Goal: Transaction & Acquisition: Purchase product/service

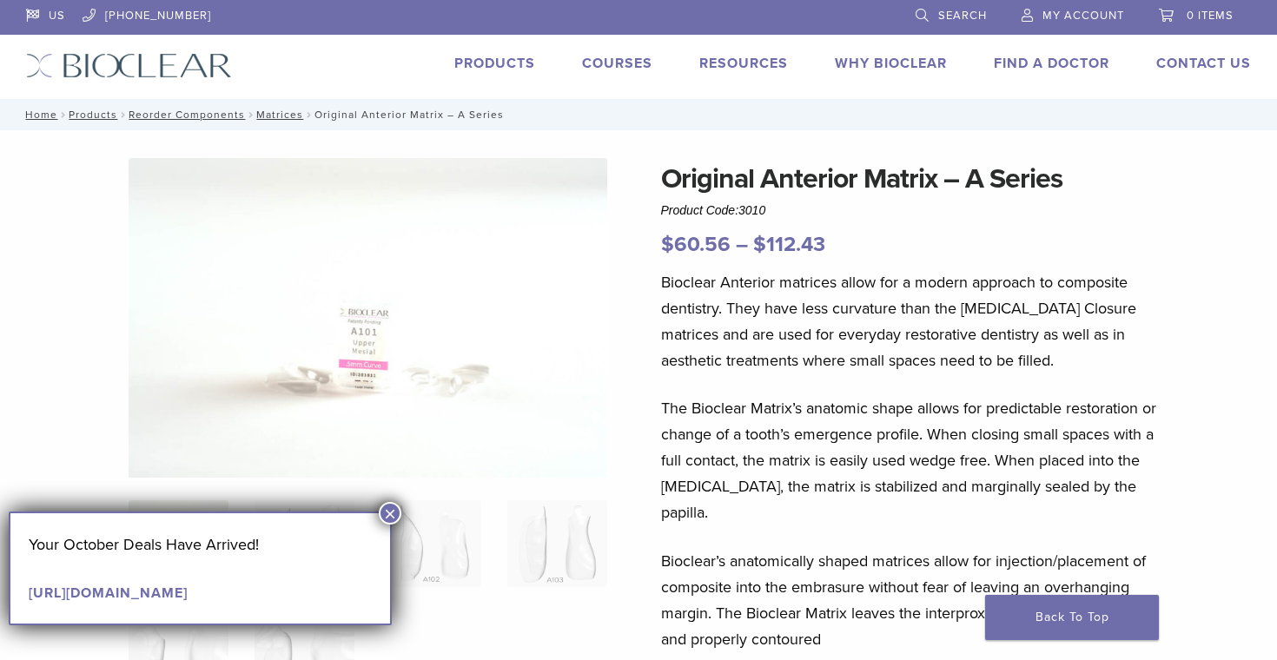
click at [391, 513] on button "×" at bounding box center [390, 513] width 23 height 23
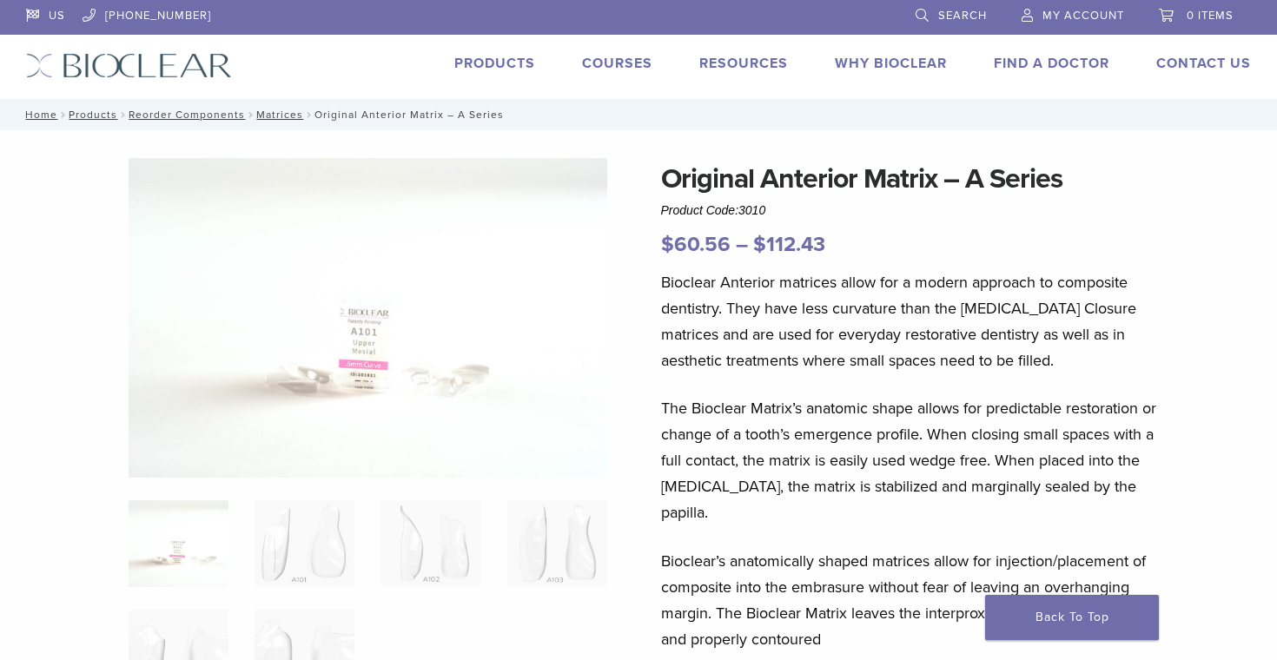
click at [362, 365] on img at bounding box center [369, 318] width 480 height 321
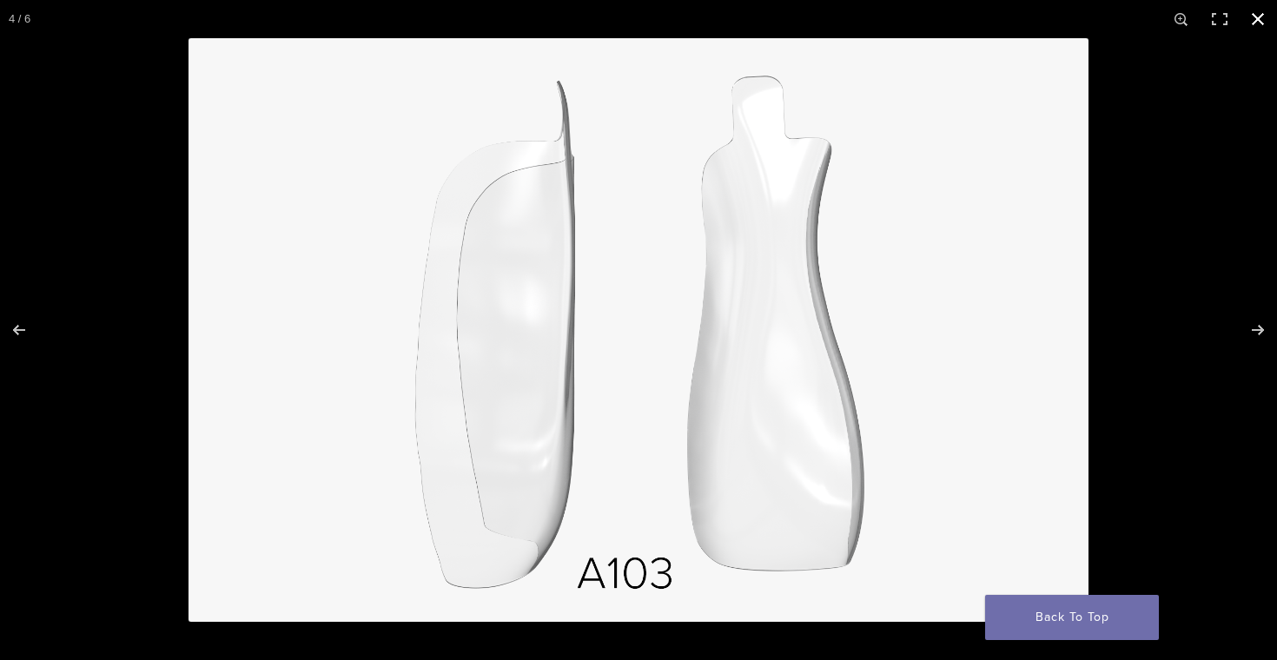
click at [1259, 19] on button "Close (Esc)" at bounding box center [1258, 19] width 38 height 38
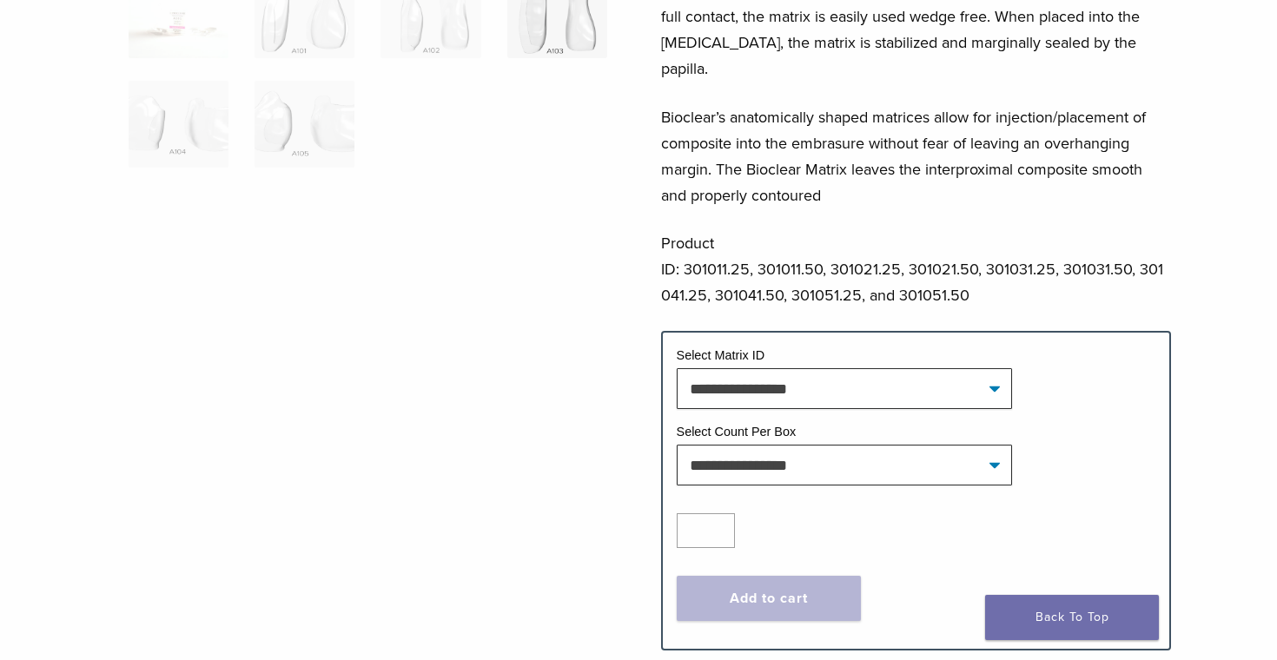
scroll to position [445, 0]
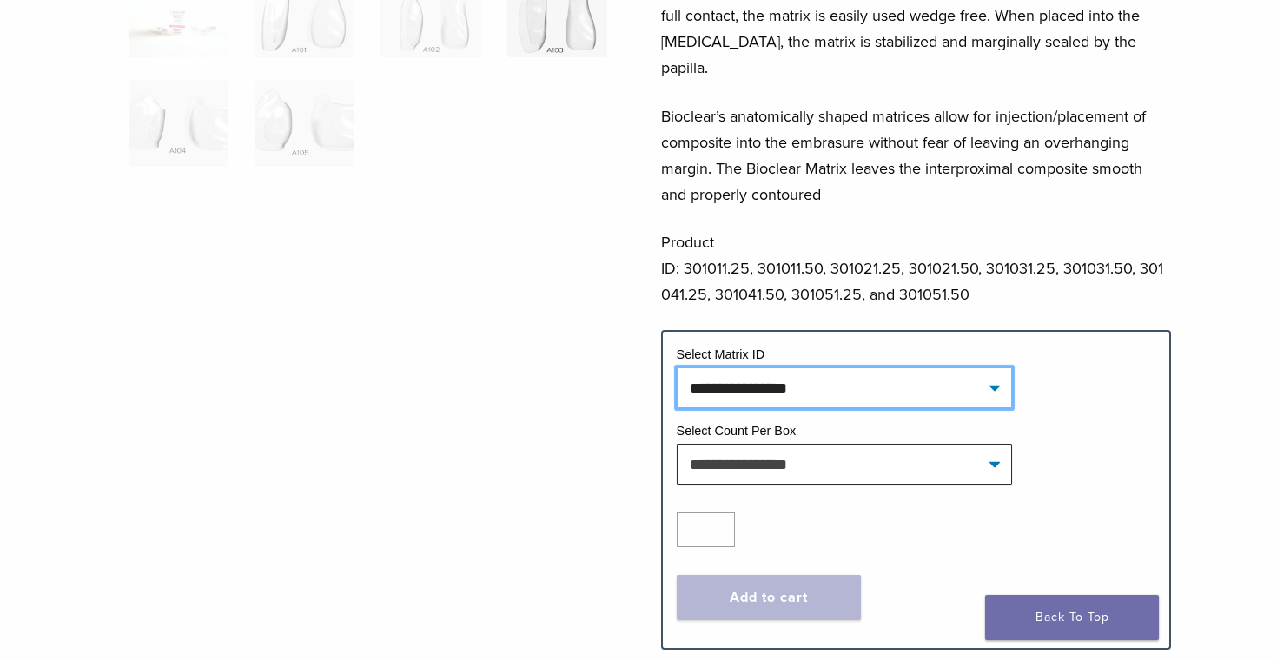
click at [778, 371] on select "**********" at bounding box center [844, 388] width 335 height 40
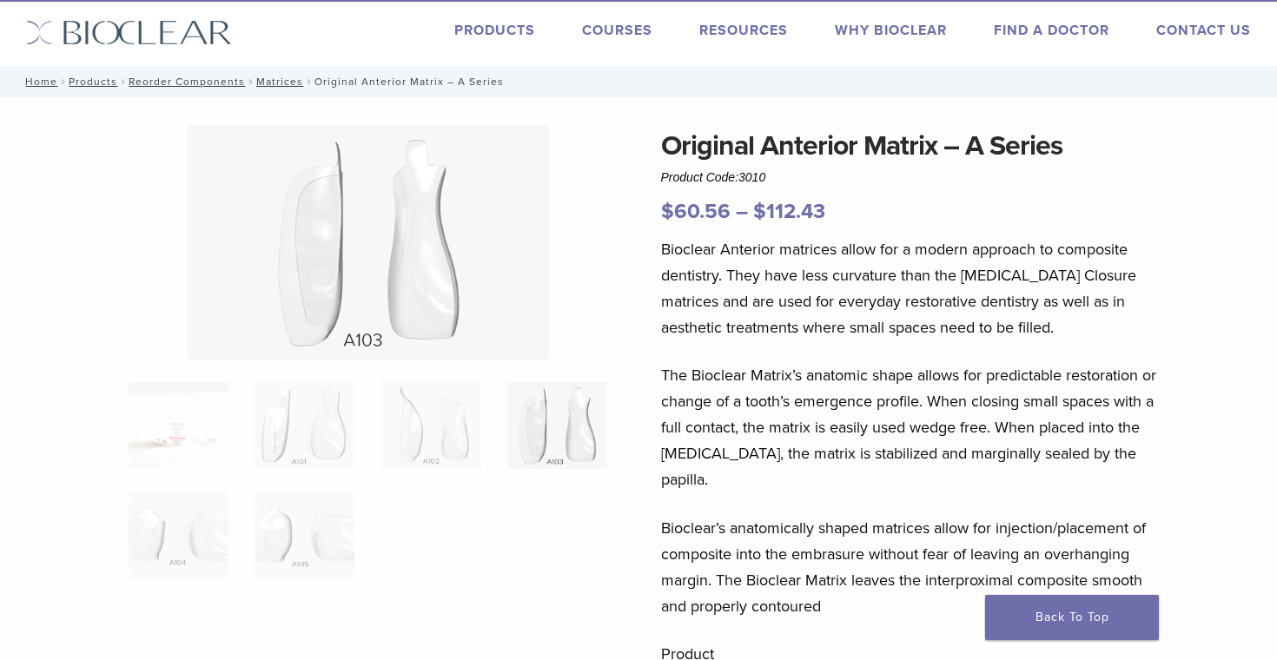
scroll to position [0, 0]
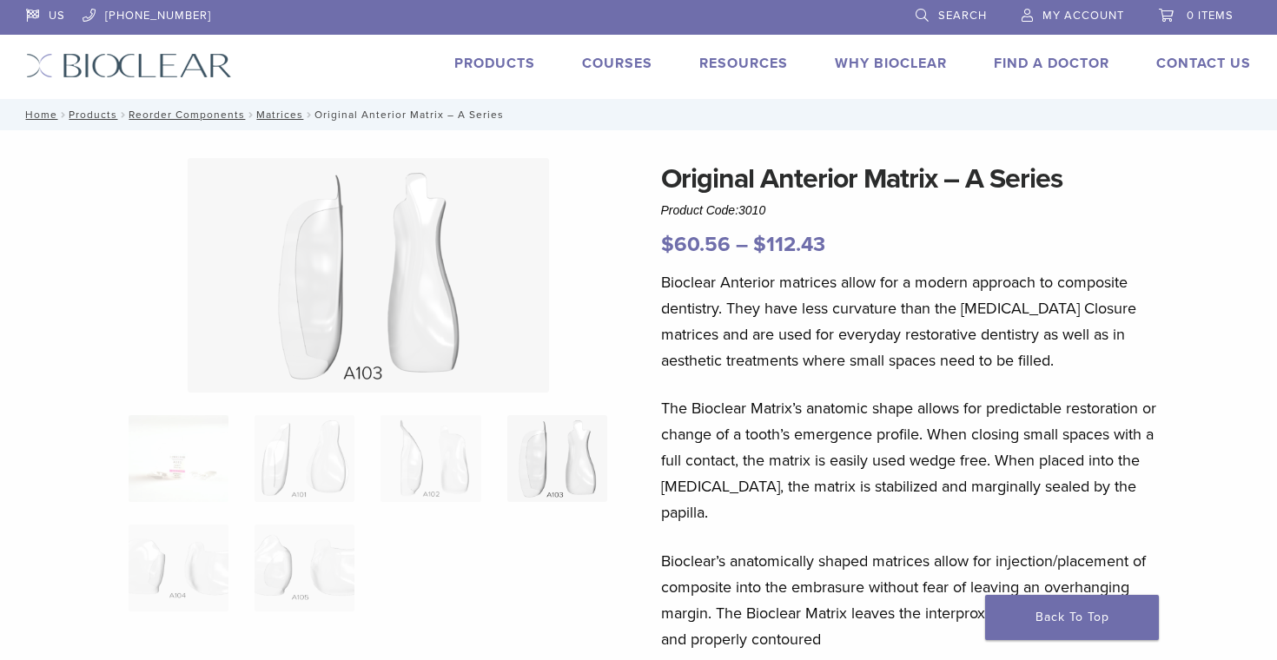
click at [481, 60] on link "Products" at bounding box center [495, 63] width 81 height 17
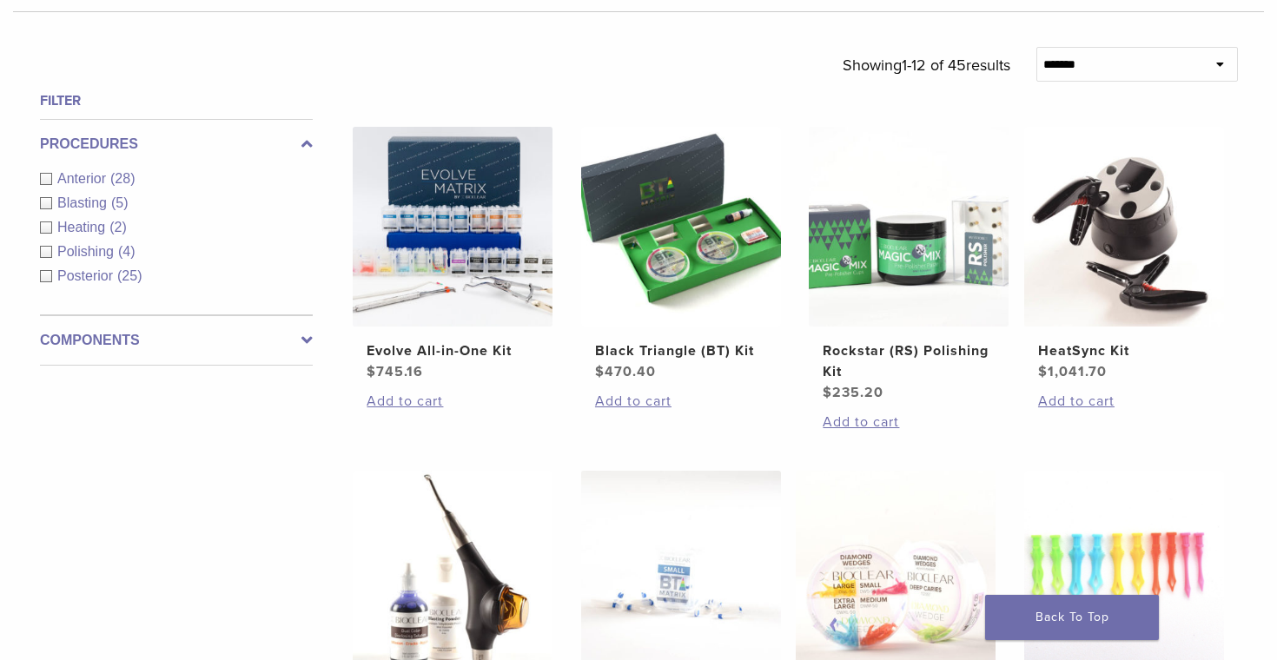
scroll to position [607, 0]
